Goal: Task Accomplishment & Management: Manage account settings

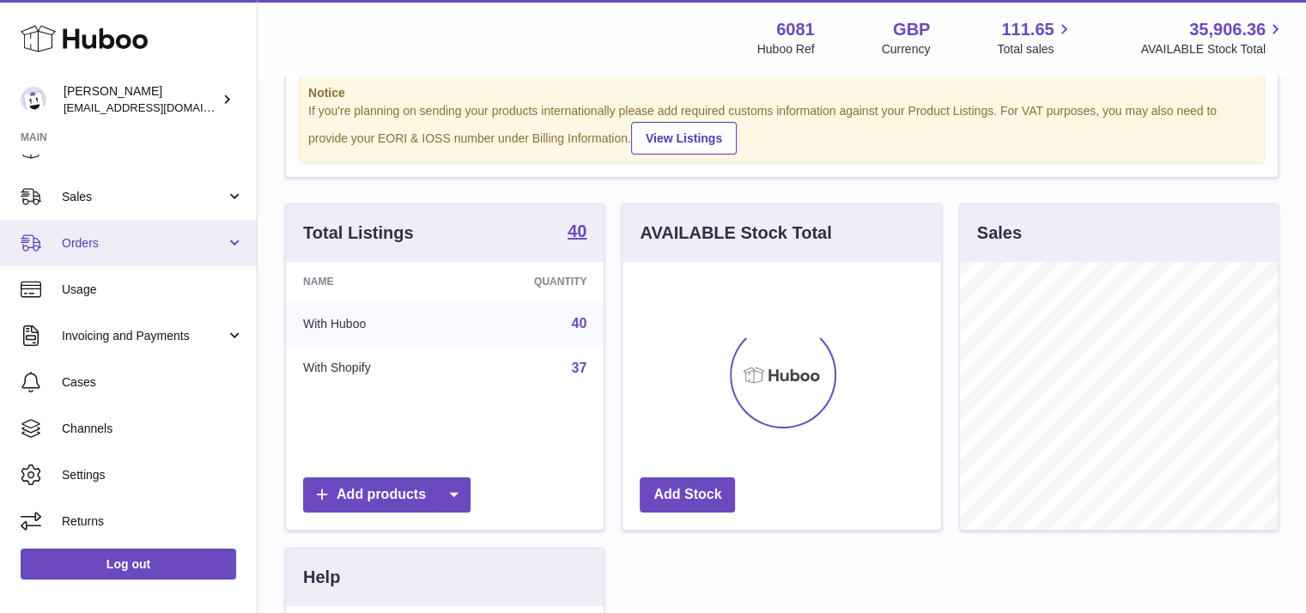
scroll to position [52, 0]
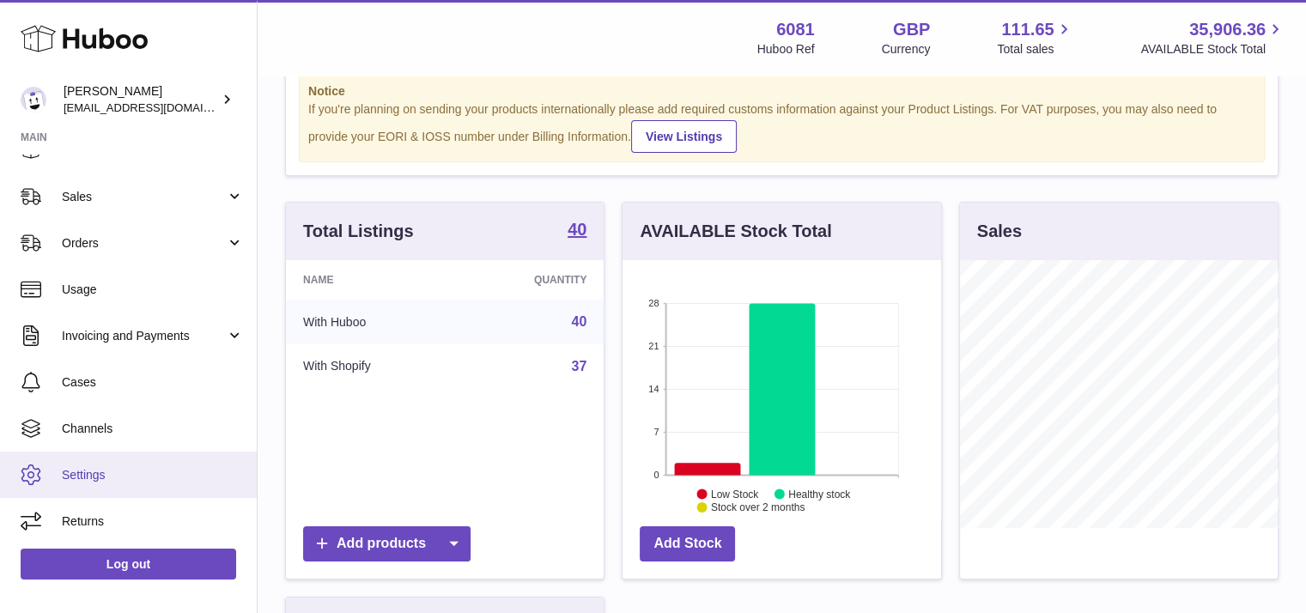
click at [106, 473] on span "Settings" at bounding box center [153, 475] width 182 height 16
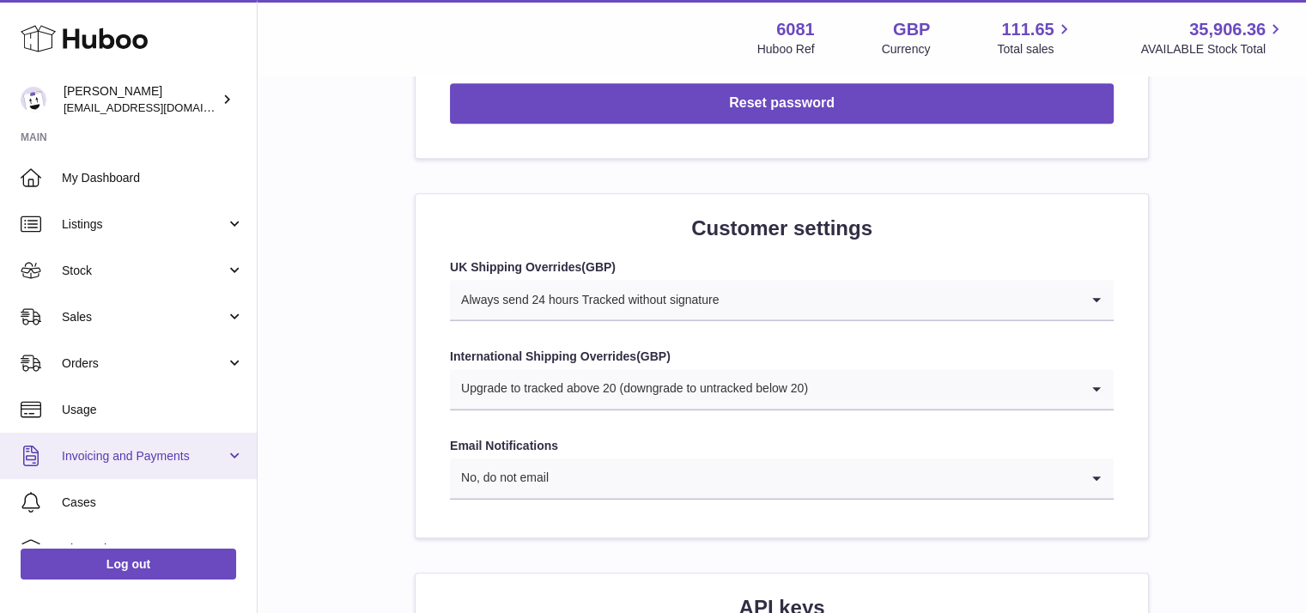
scroll to position [120, 0]
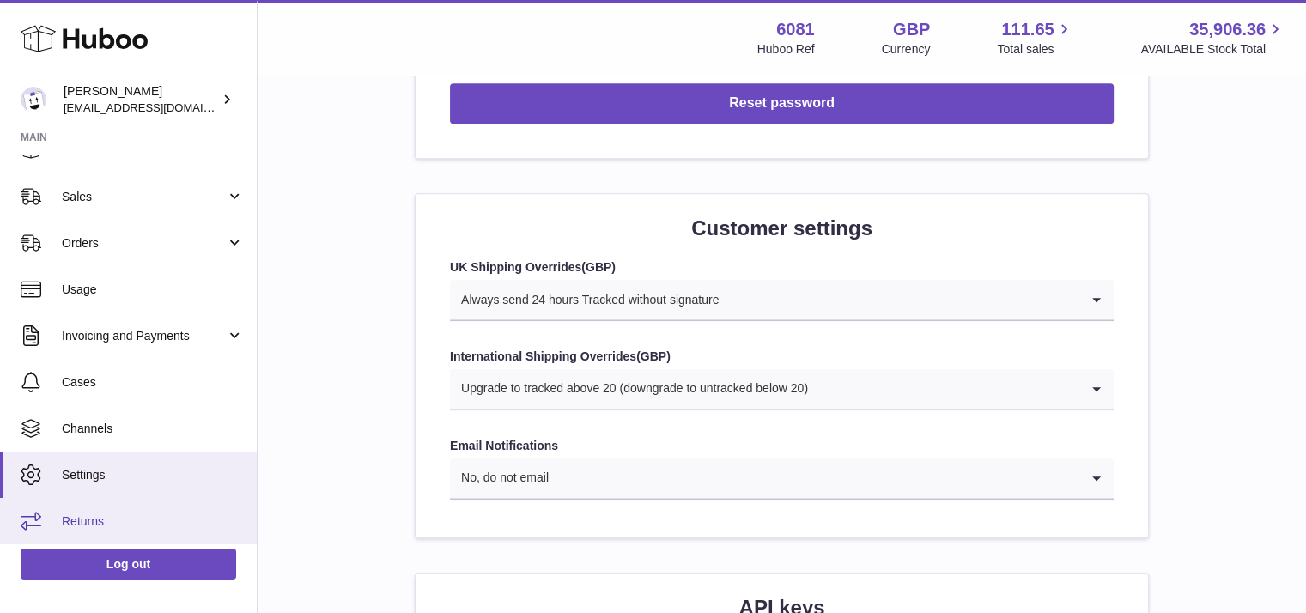
click at [88, 517] on span "Returns" at bounding box center [153, 522] width 182 height 16
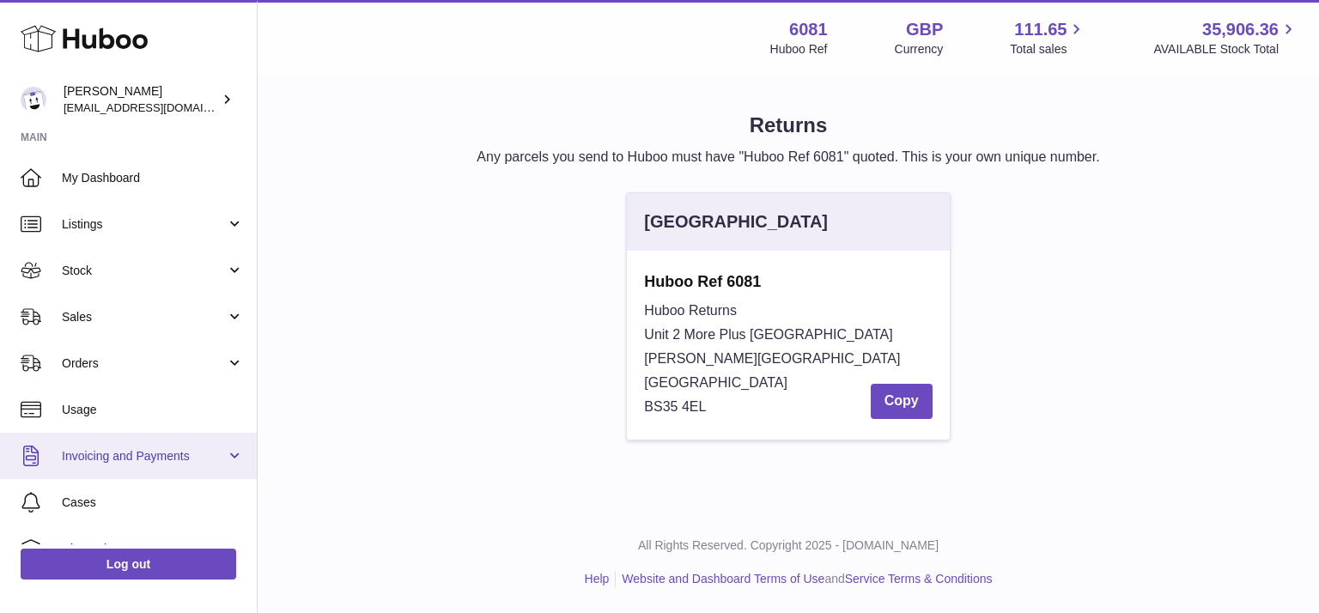
scroll to position [120, 0]
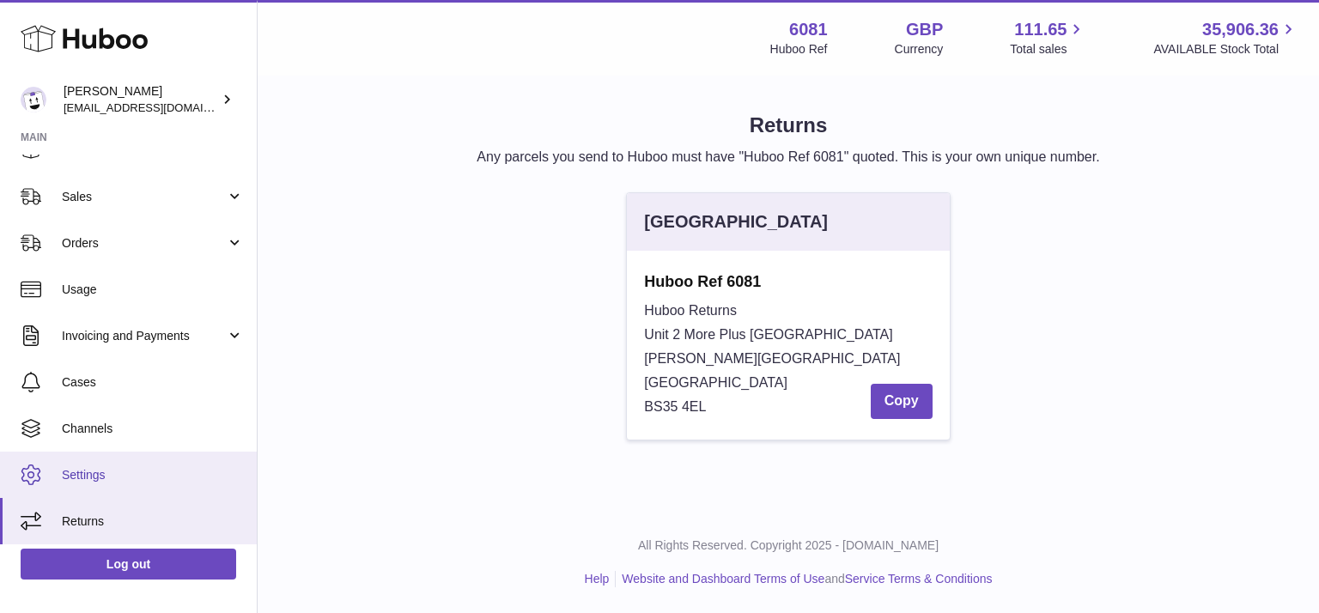
click at [82, 469] on span "Settings" at bounding box center [153, 475] width 182 height 16
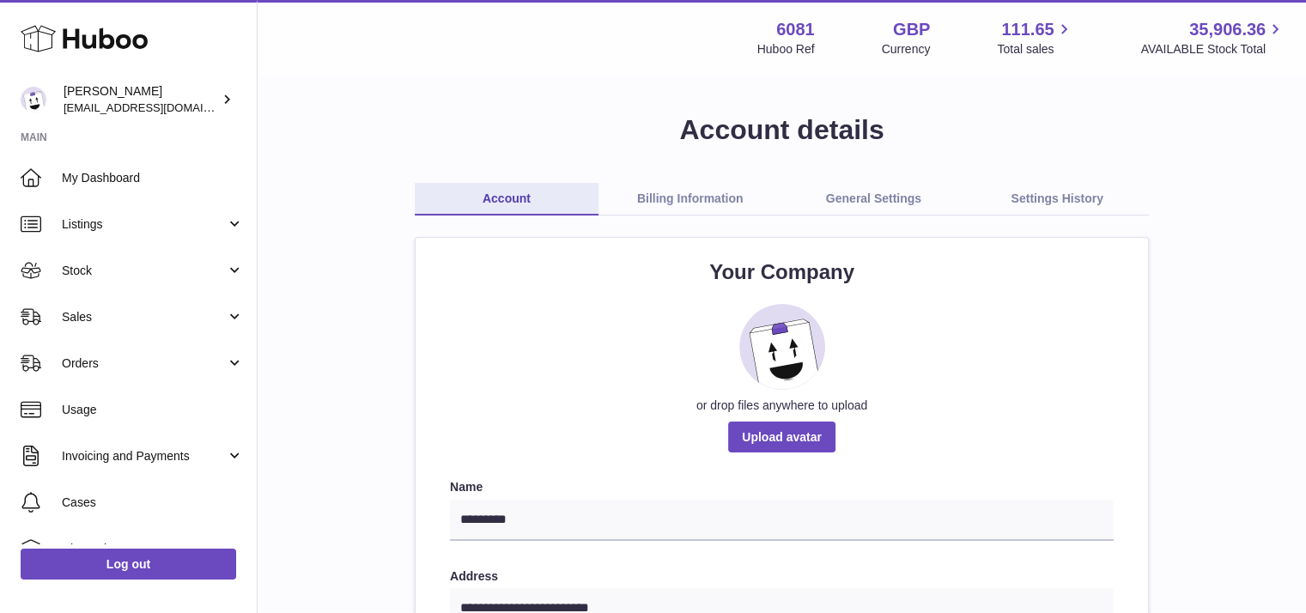
click at [1048, 202] on link "Settings History" at bounding box center [1057, 199] width 184 height 33
